Goal: Check status: Check status

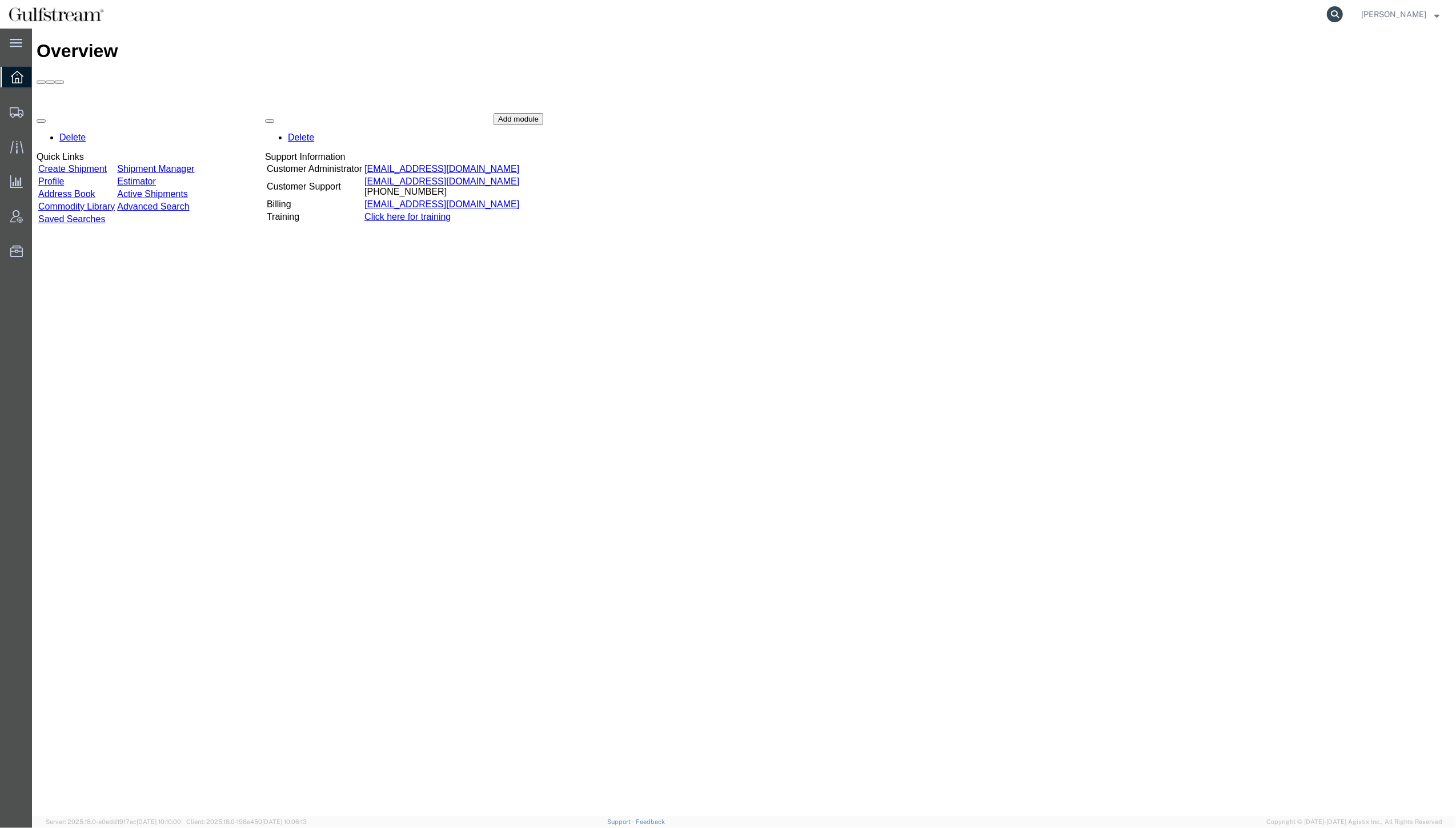
click at [1343, 8] on icon at bounding box center [1335, 14] width 16 height 16
click at [1205, 18] on input "search" at bounding box center [1153, 14] width 347 height 27
paste input "287863197374"
type input "287863197374"
click at [1343, 16] on icon at bounding box center [1335, 14] width 16 height 16
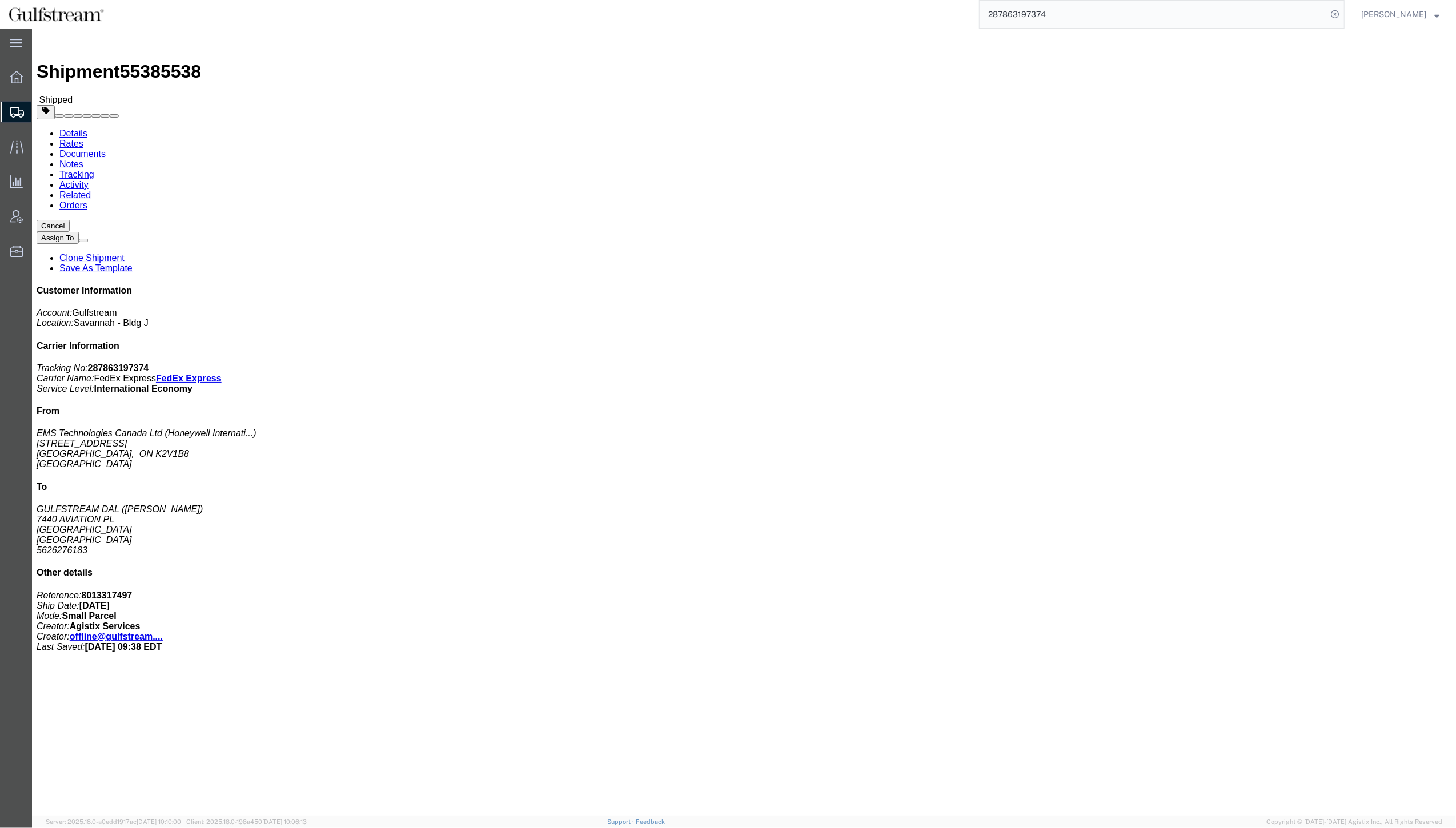
click div "1 Pallet(s) Standard (Not Stackable) Total weight: 17.20 ( 24.00 dim ) LBS Trac…"
click div "Package Information Total shipment is made up of 1 packages containing 0 pieces…"
click div "Leg 1 - Small Parcel"
